Goal: Information Seeking & Learning: Check status

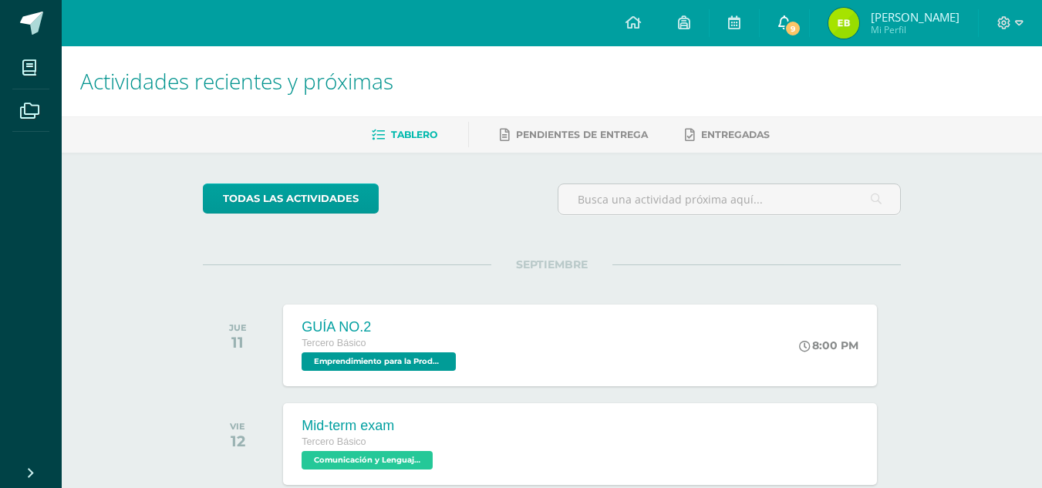
click at [801, 34] on span "9" at bounding box center [792, 28] width 17 height 17
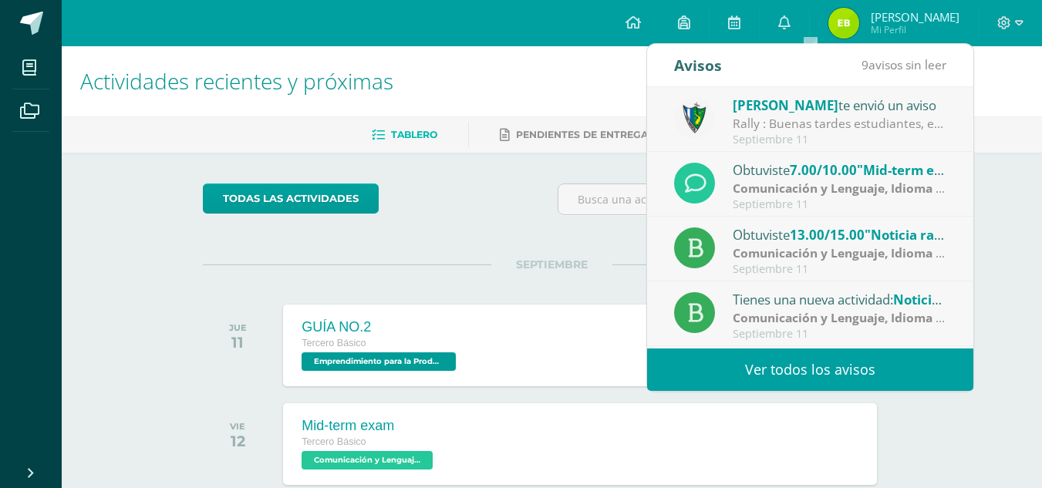
click at [781, 366] on link "Ver todos los avisos" at bounding box center [810, 370] width 326 height 42
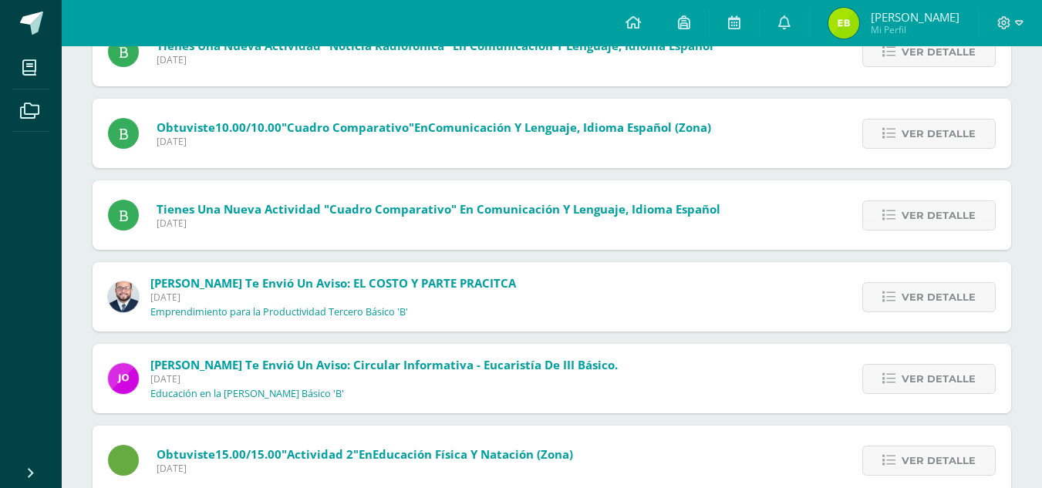
scroll to position [504, 0]
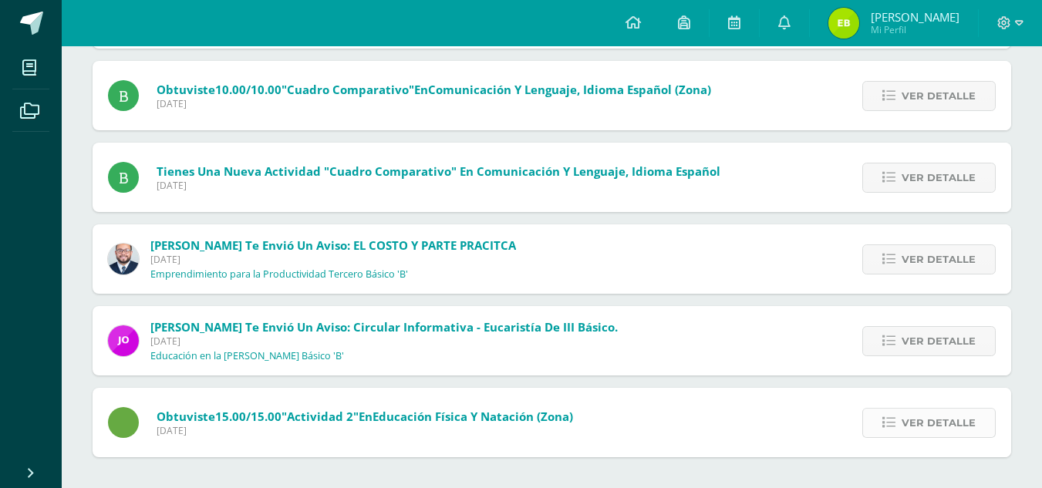
click at [970, 433] on span "Ver detalle" at bounding box center [939, 423] width 74 height 29
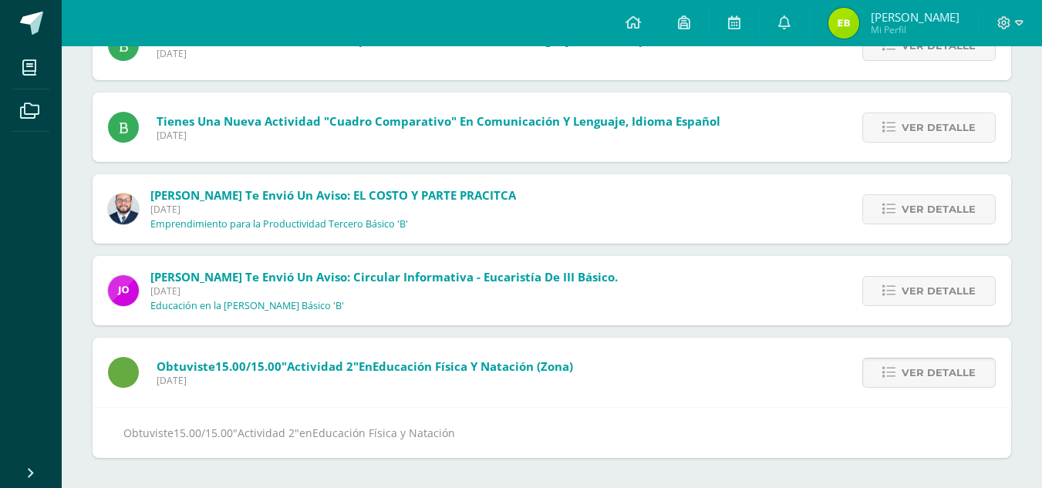
scroll to position [555, 0]
click at [930, 373] on span "Ver detalle" at bounding box center [939, 372] width 74 height 29
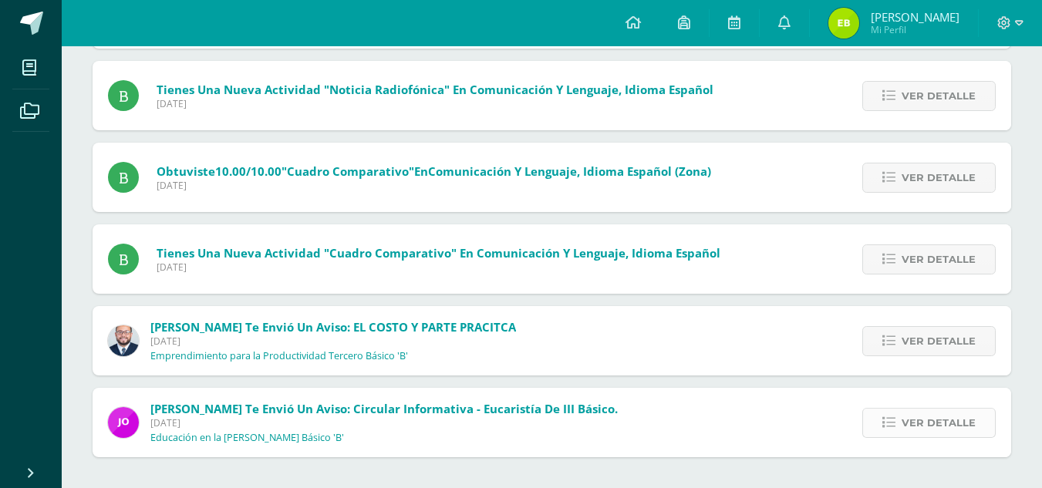
click at [926, 413] on span "Ver detalle" at bounding box center [939, 423] width 74 height 29
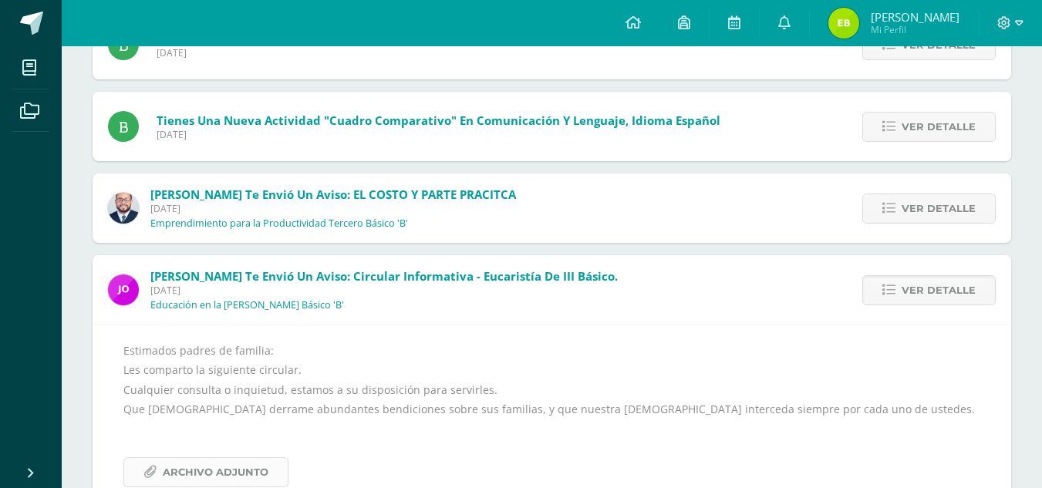
click at [260, 471] on span "Archivo Adjunto" at bounding box center [216, 472] width 106 height 29
